Goal: Task Accomplishment & Management: Manage account settings

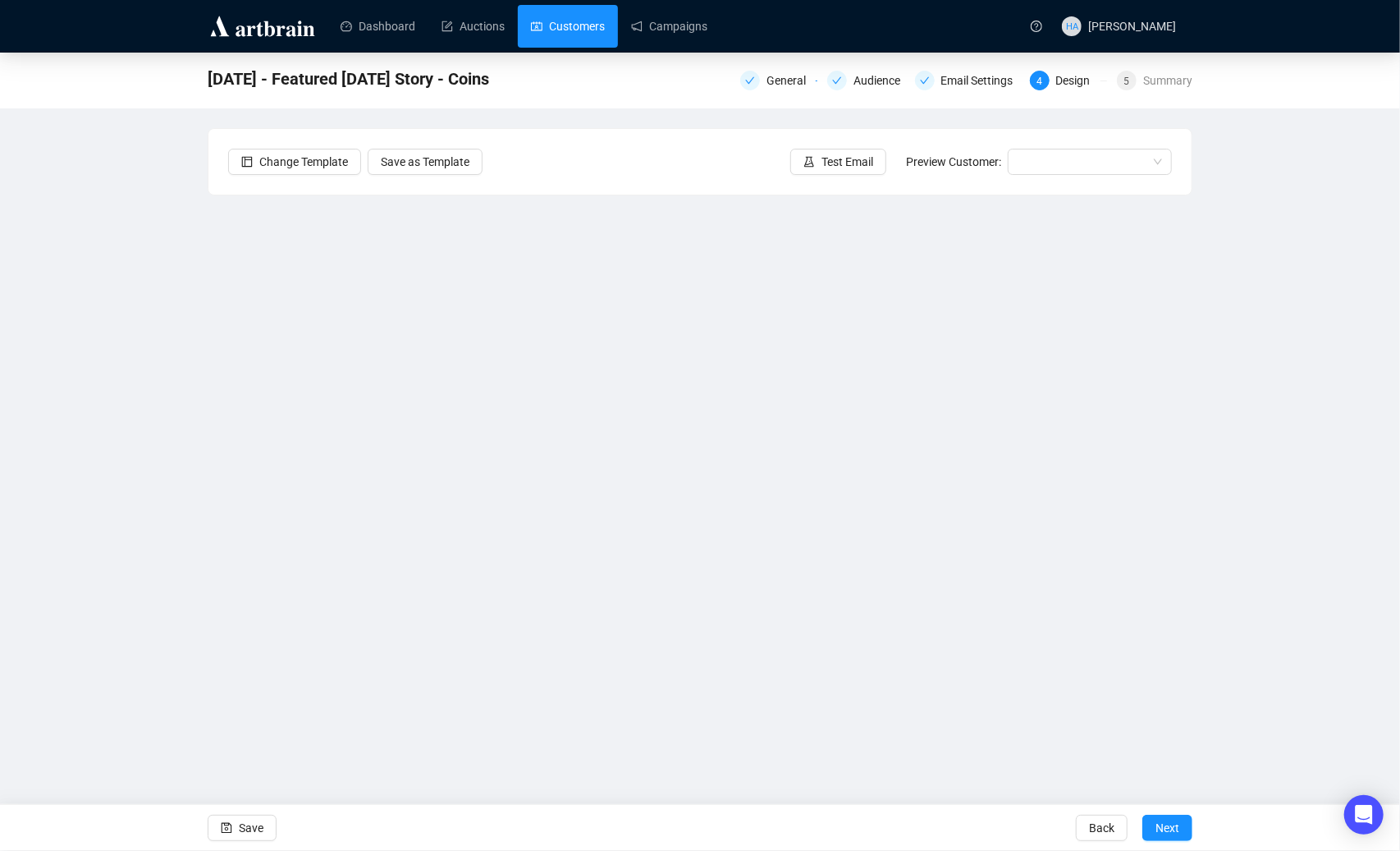
click at [576, 19] on link "Customers" at bounding box center [568, 26] width 74 height 43
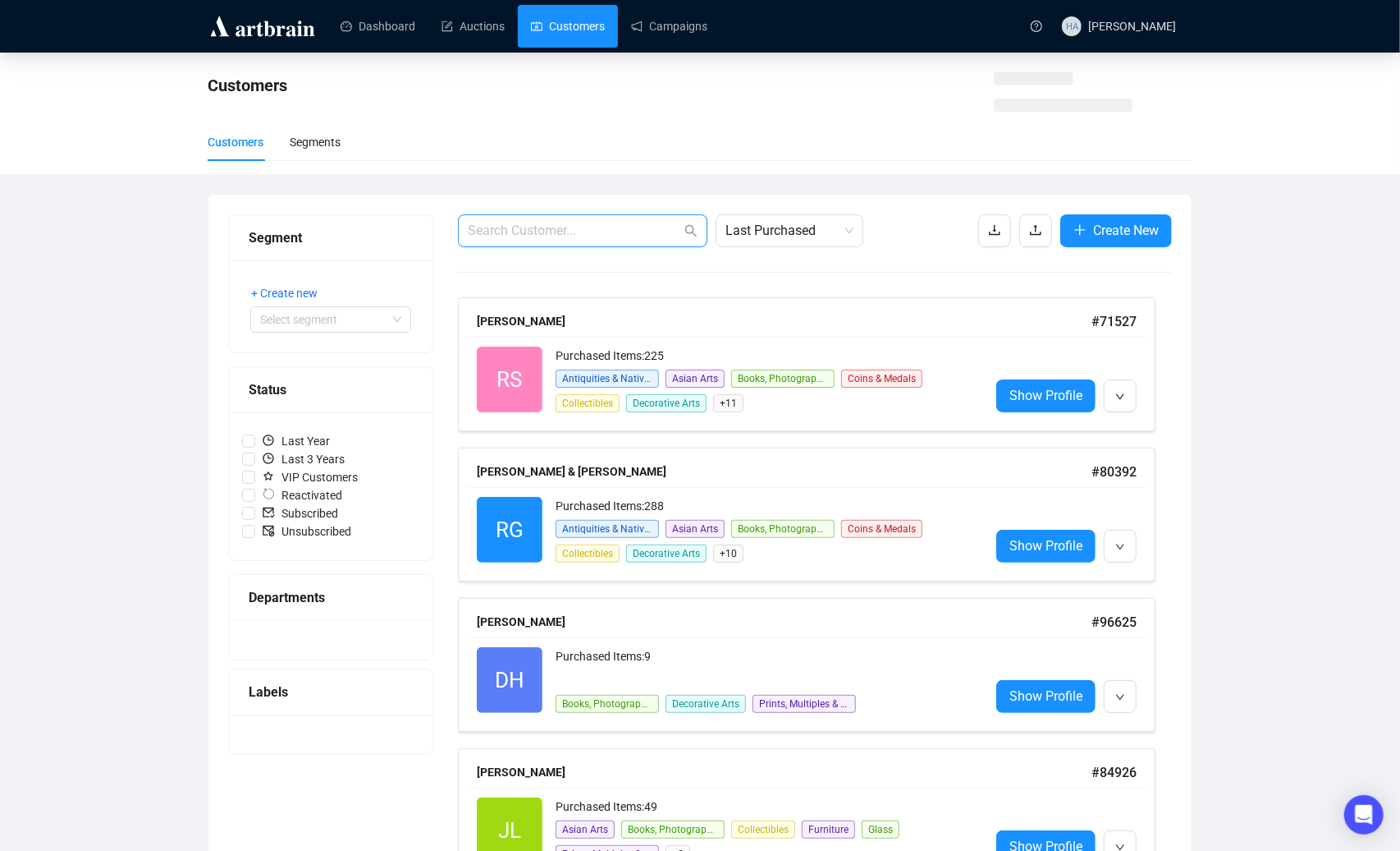
click at [551, 239] on input "text" at bounding box center [575, 230] width 214 height 20
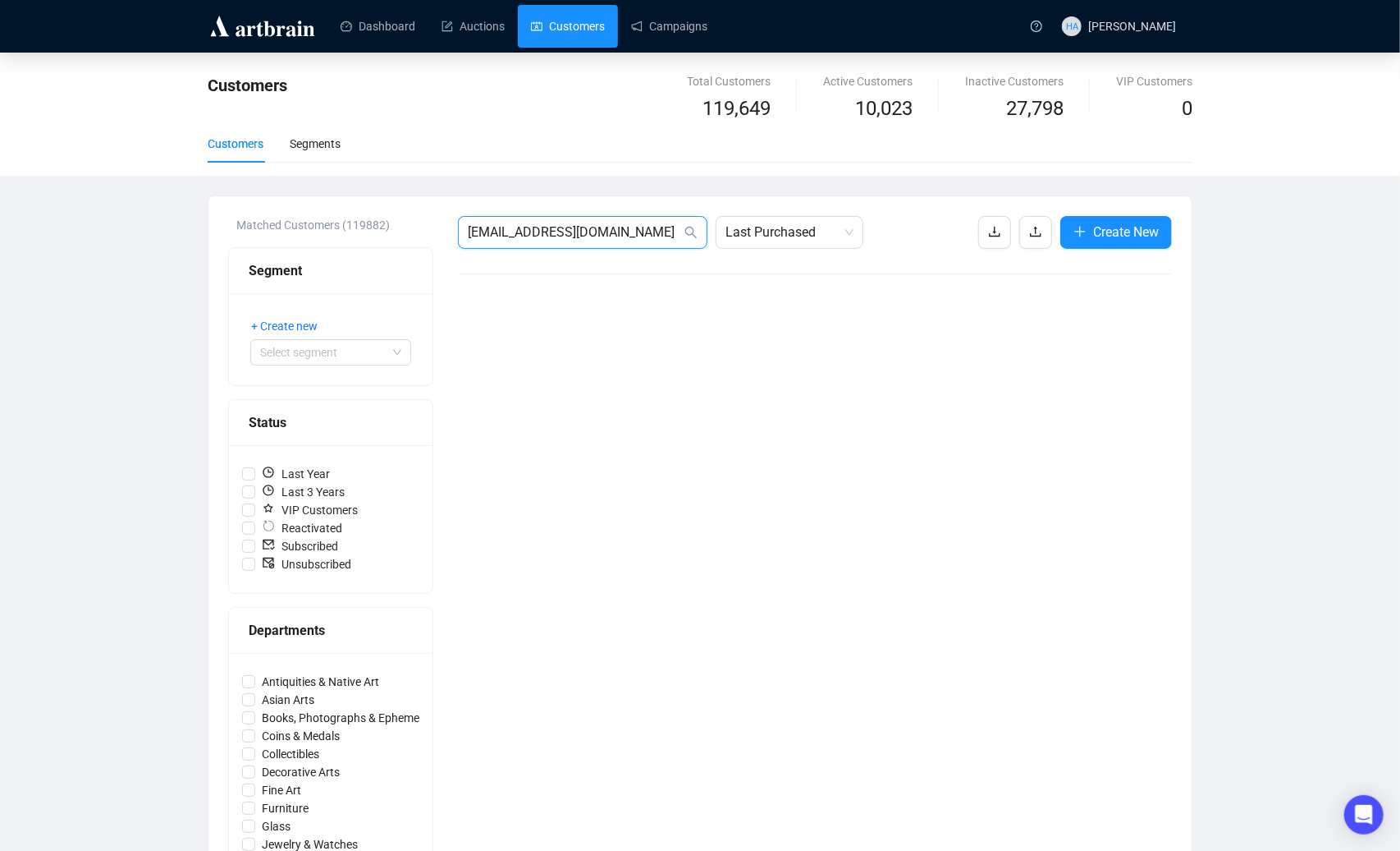
type input "[EMAIL_ADDRESS][DOMAIN_NAME]"
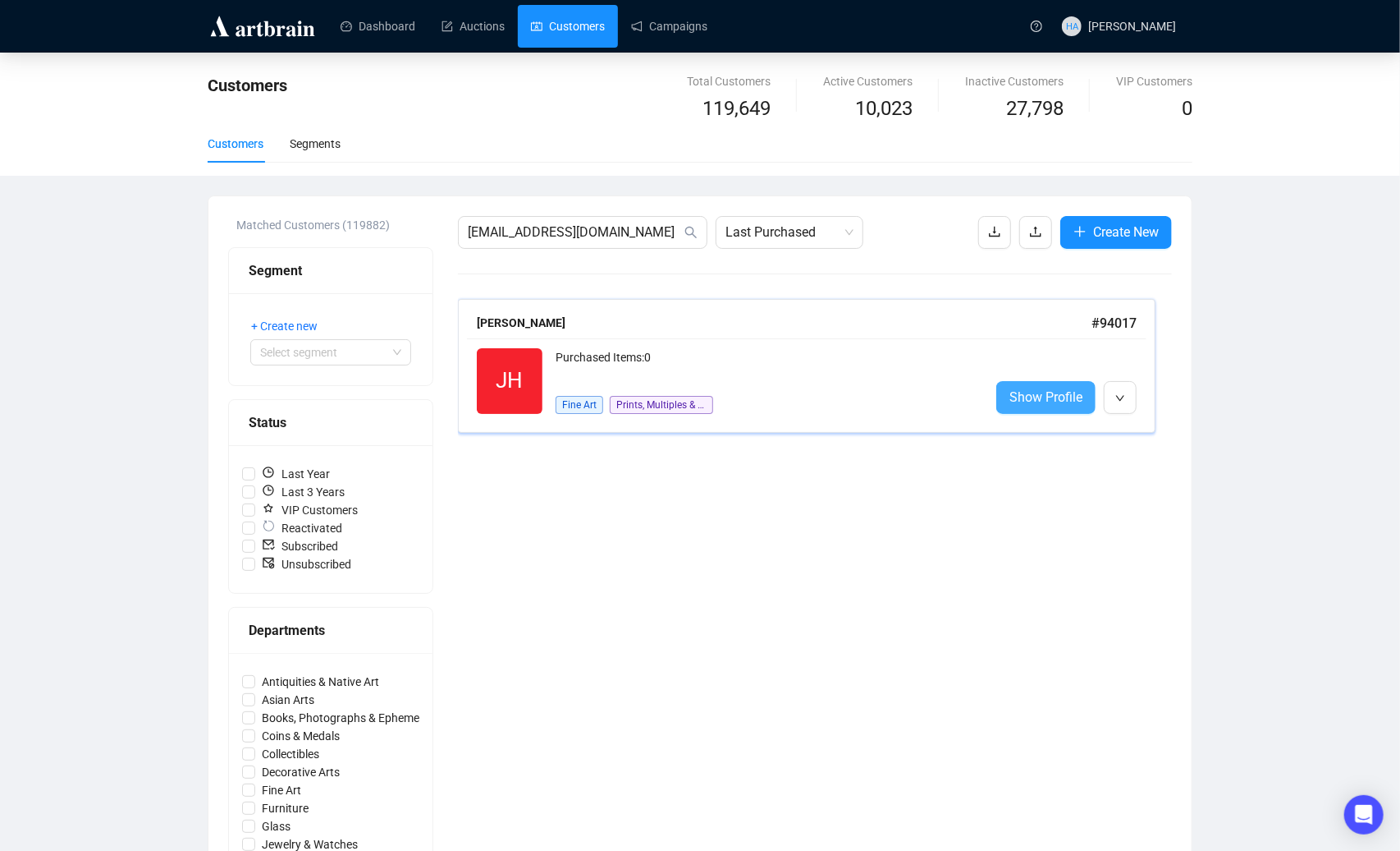
click at [1064, 396] on span "Show Profile" at bounding box center [1046, 396] width 73 height 20
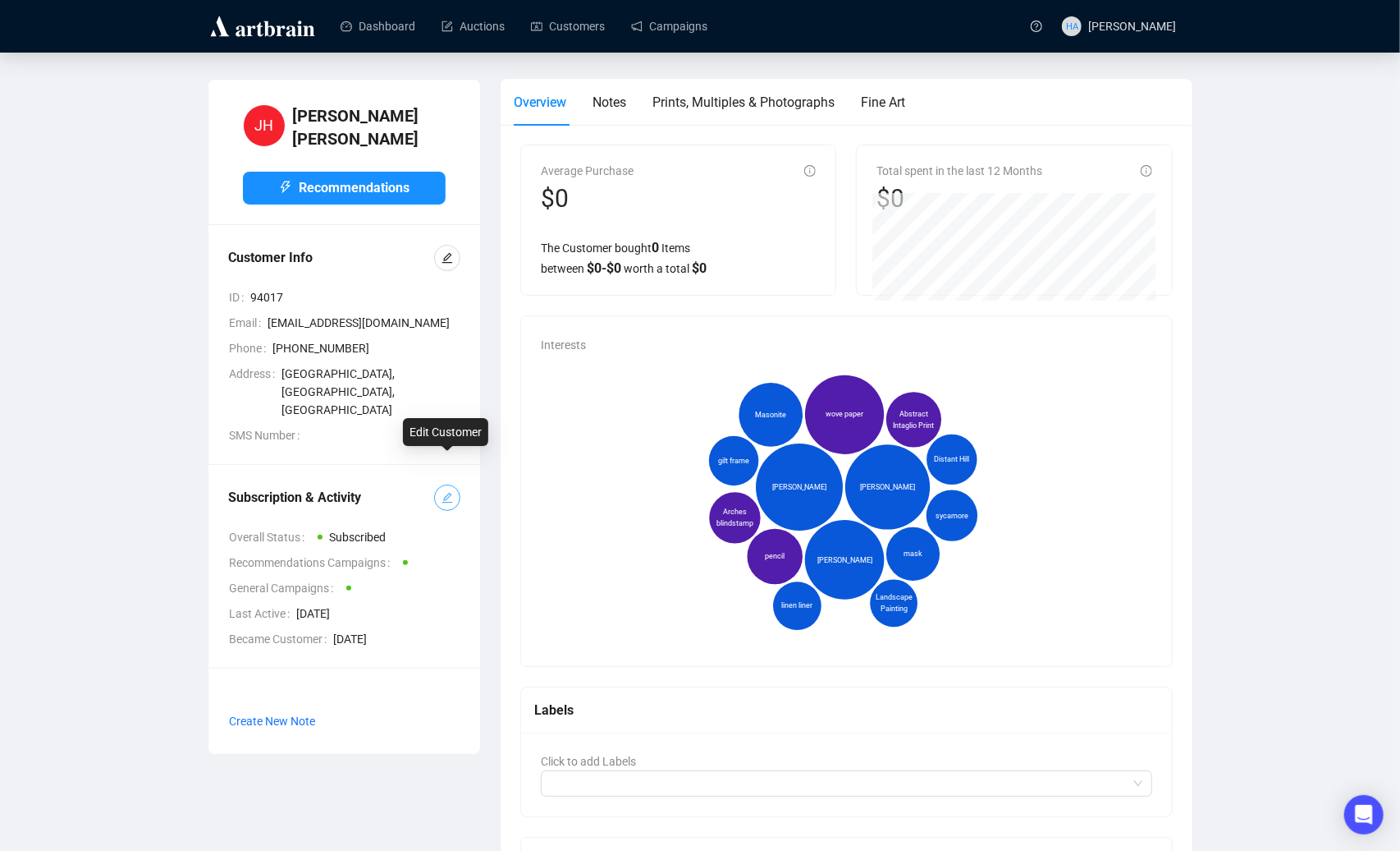
click at [451, 492] on icon "edit" at bounding box center [448, 498] width 12 height 12
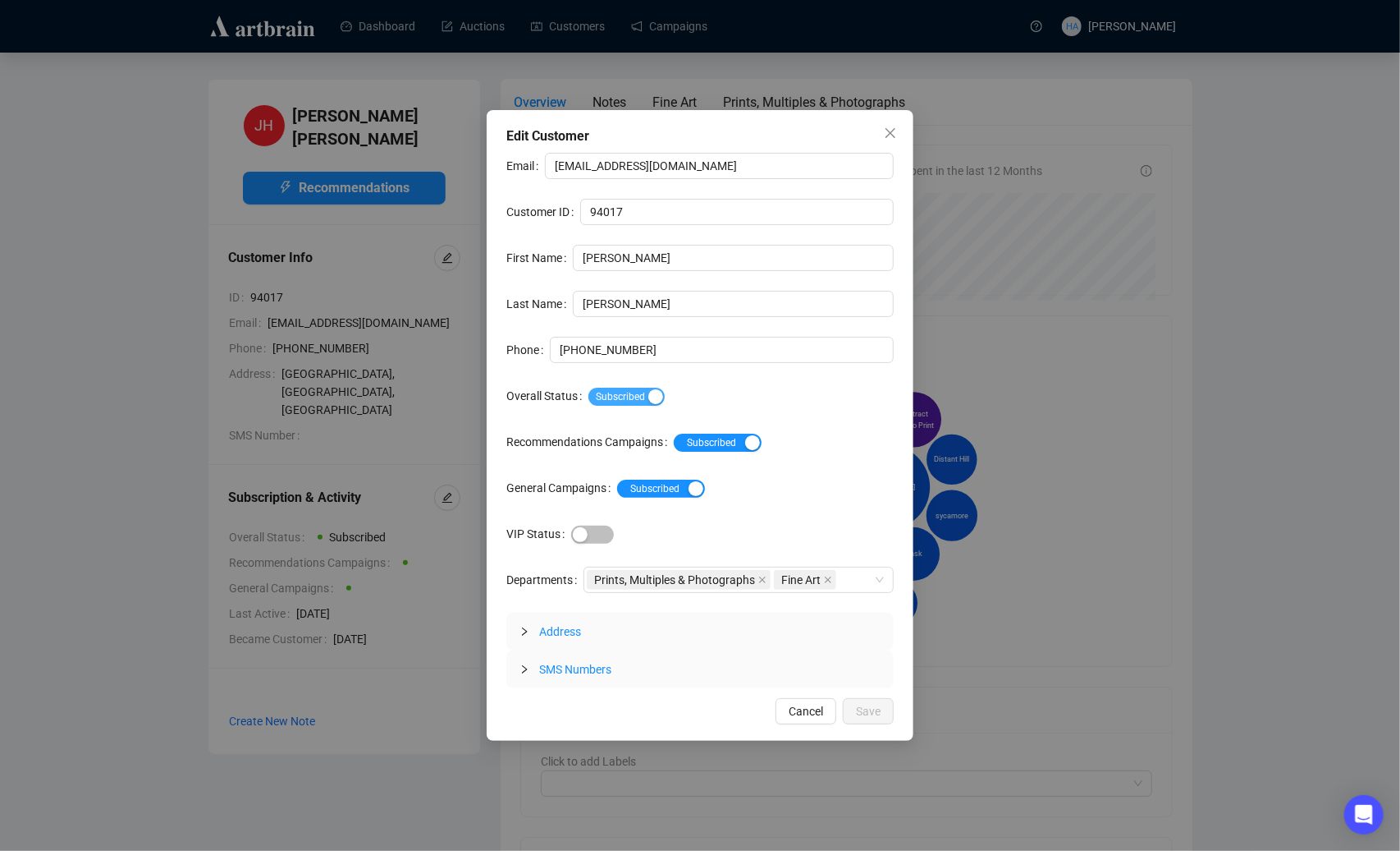
click at [660, 395] on div "button" at bounding box center [656, 396] width 15 height 15
click at [865, 712] on span "Save" at bounding box center [867, 710] width 24 height 19
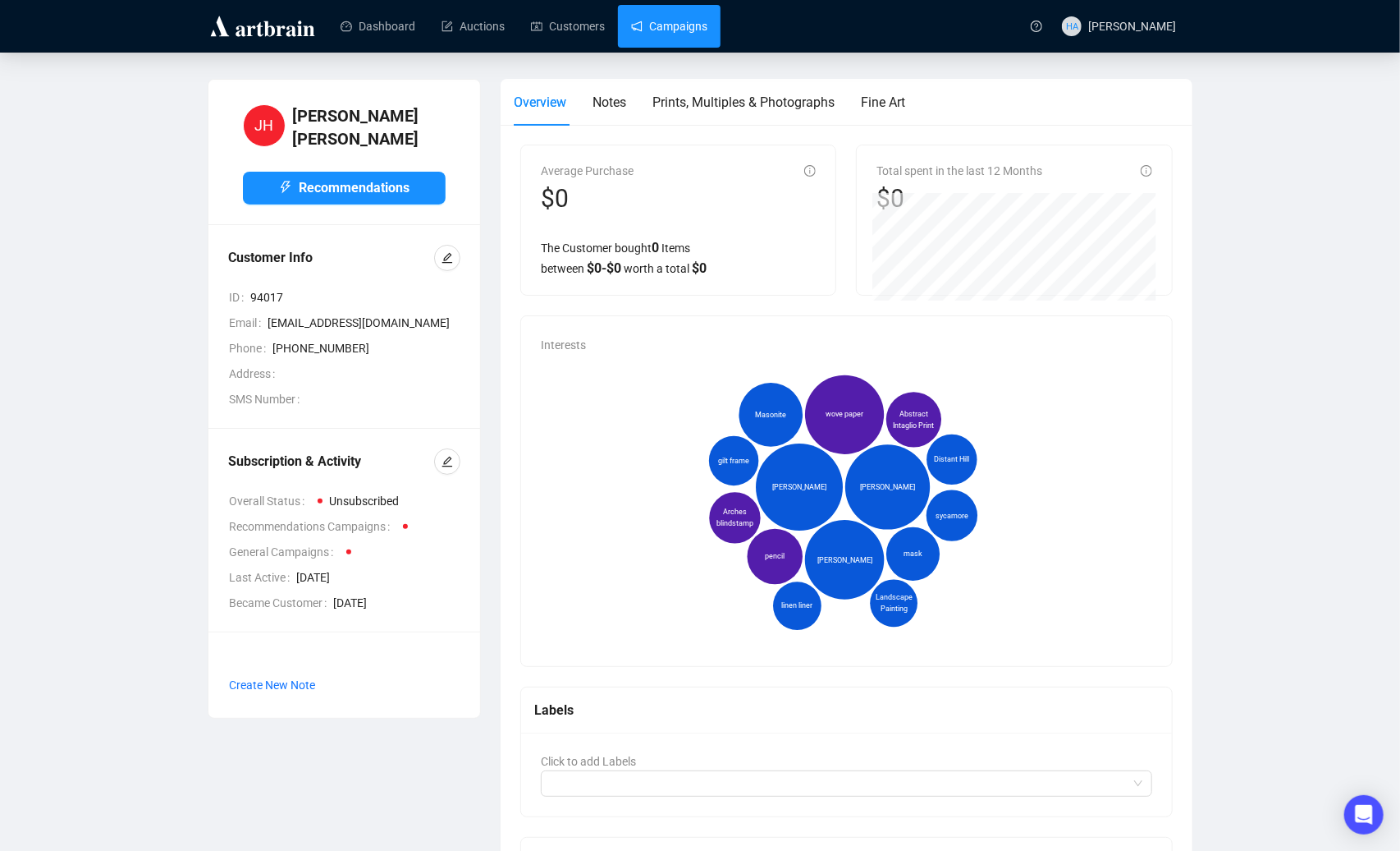
click at [685, 32] on link "Campaigns" at bounding box center [669, 26] width 76 height 43
